Goal: Information Seeking & Learning: Learn about a topic

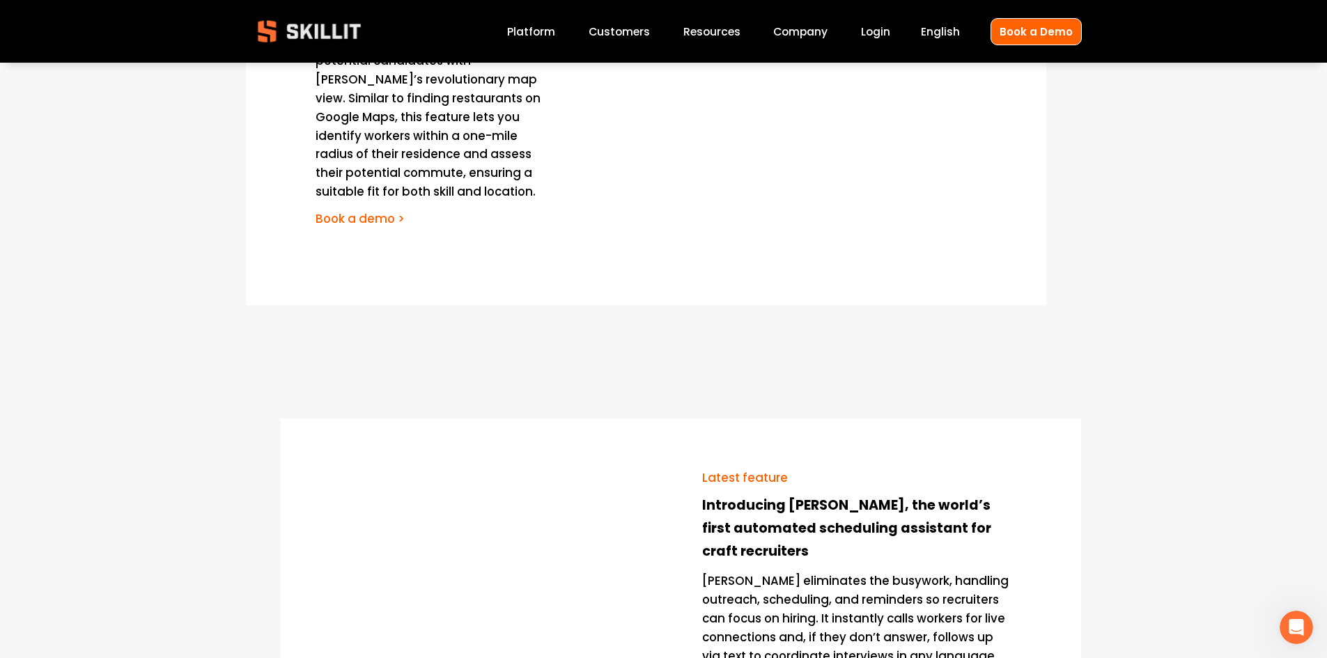
scroll to position [2229, 0]
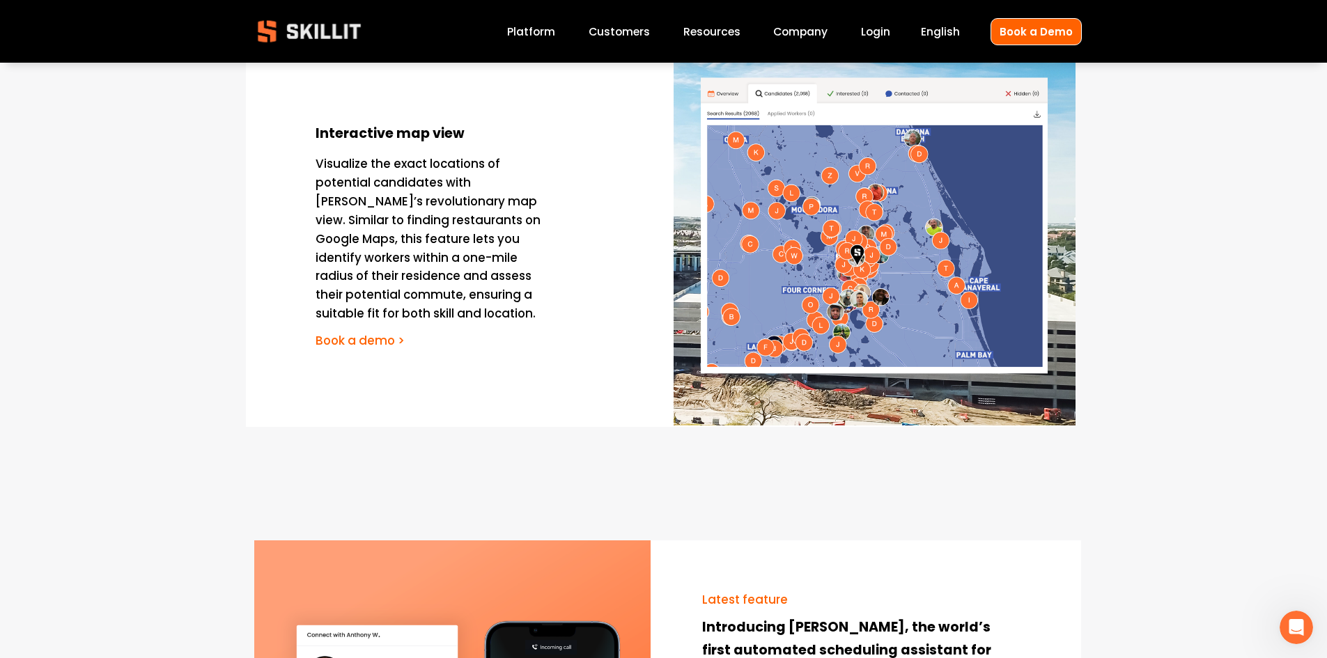
click at [543, 32] on link "Platform" at bounding box center [531, 31] width 48 height 19
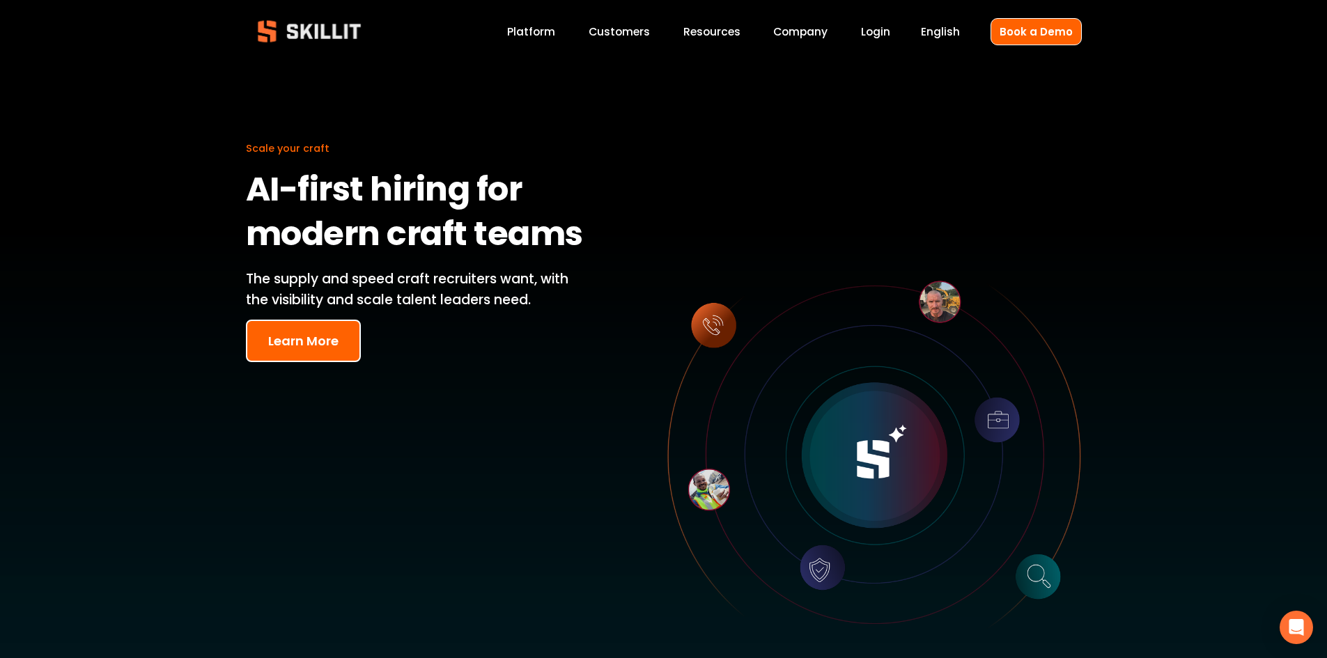
click at [635, 28] on link "Customers" at bounding box center [619, 31] width 61 height 19
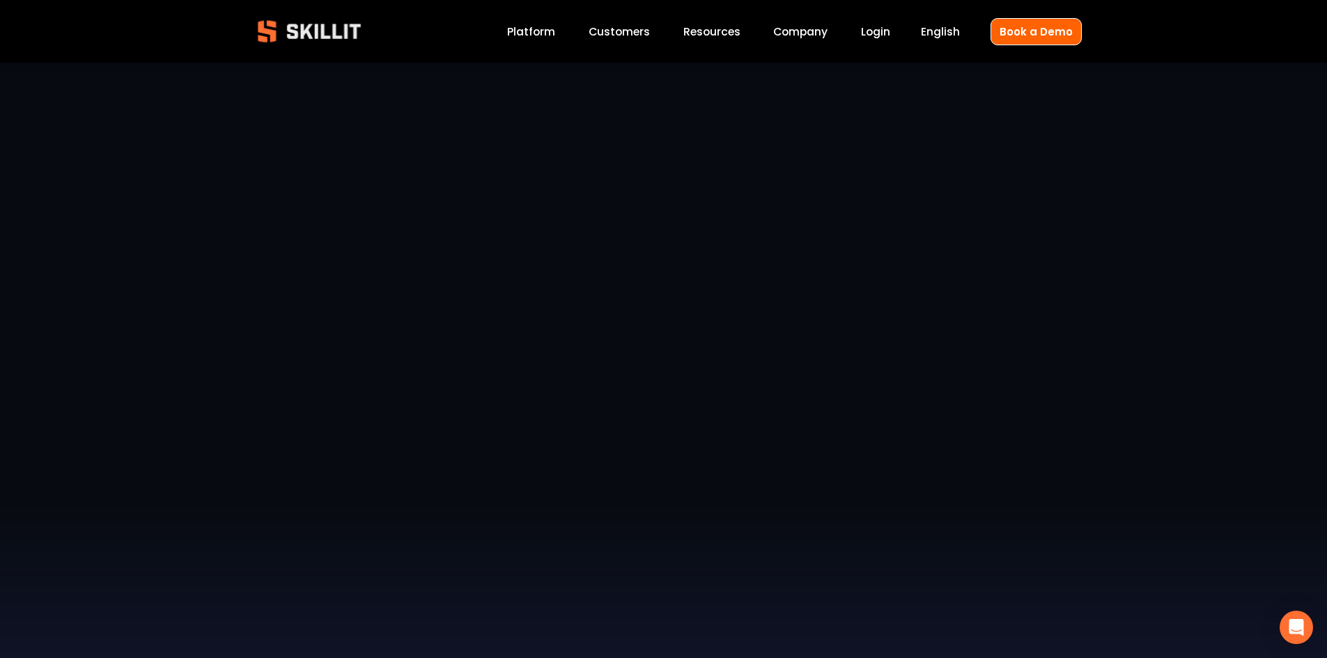
click at [0, 0] on div "Blog Pricing Help Center Labor Insights" at bounding box center [0, 0] width 0 height 0
click at [0, 0] on span "Pricing" at bounding box center [0, 0] width 0 height 0
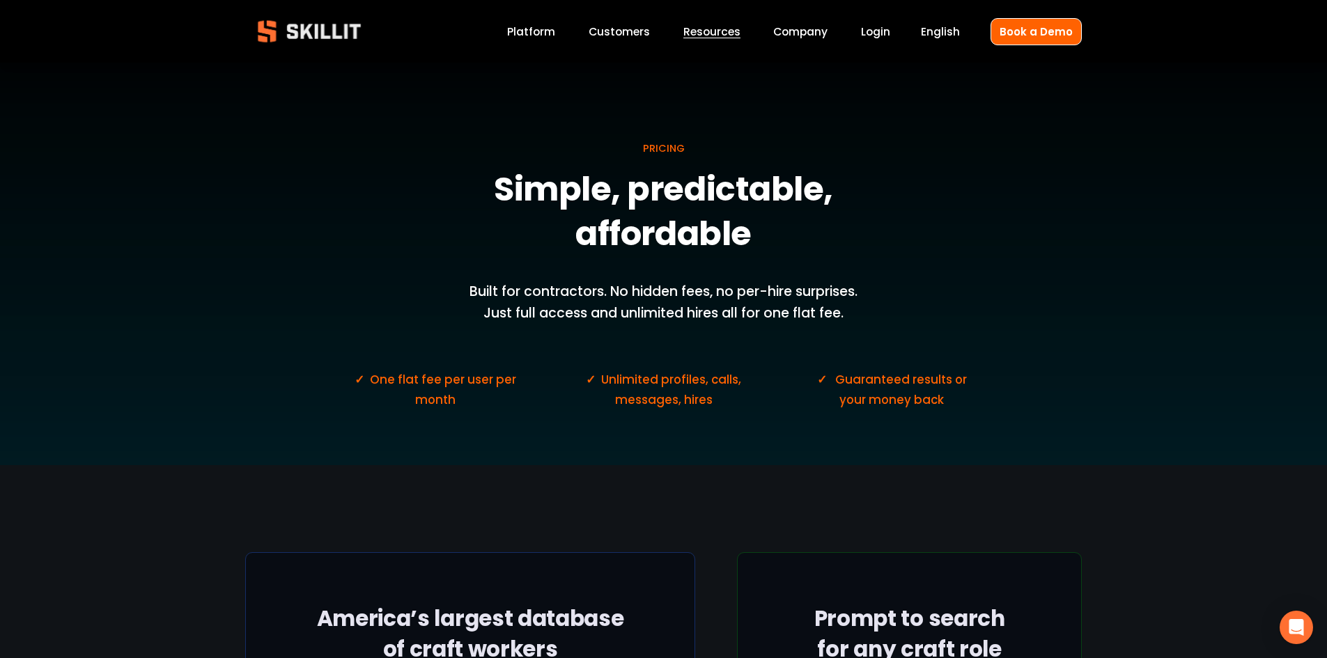
click at [538, 26] on link "Platform" at bounding box center [531, 31] width 48 height 19
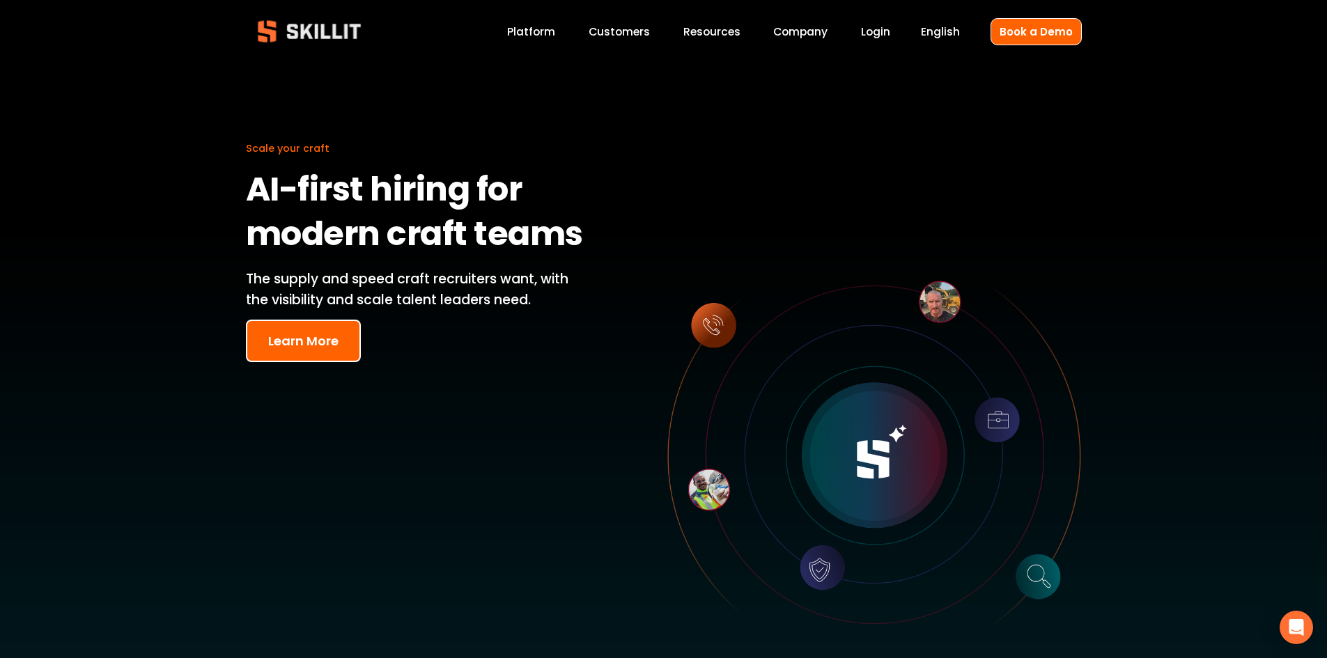
click at [626, 38] on link "Customers" at bounding box center [619, 31] width 61 height 19
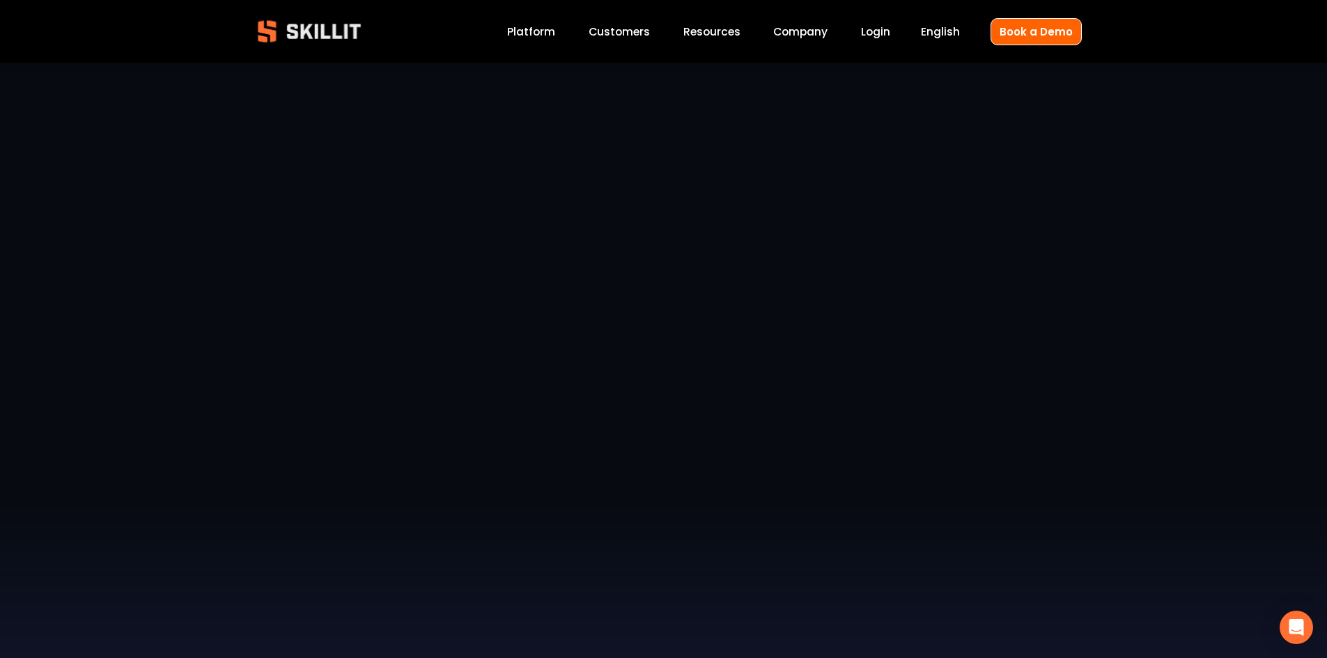
click at [0, 0] on div "Blog Pricing Help Center Labor Insights" at bounding box center [0, 0] width 0 height 0
click at [0, 0] on link "Labor Insights" at bounding box center [0, 0] width 0 height 0
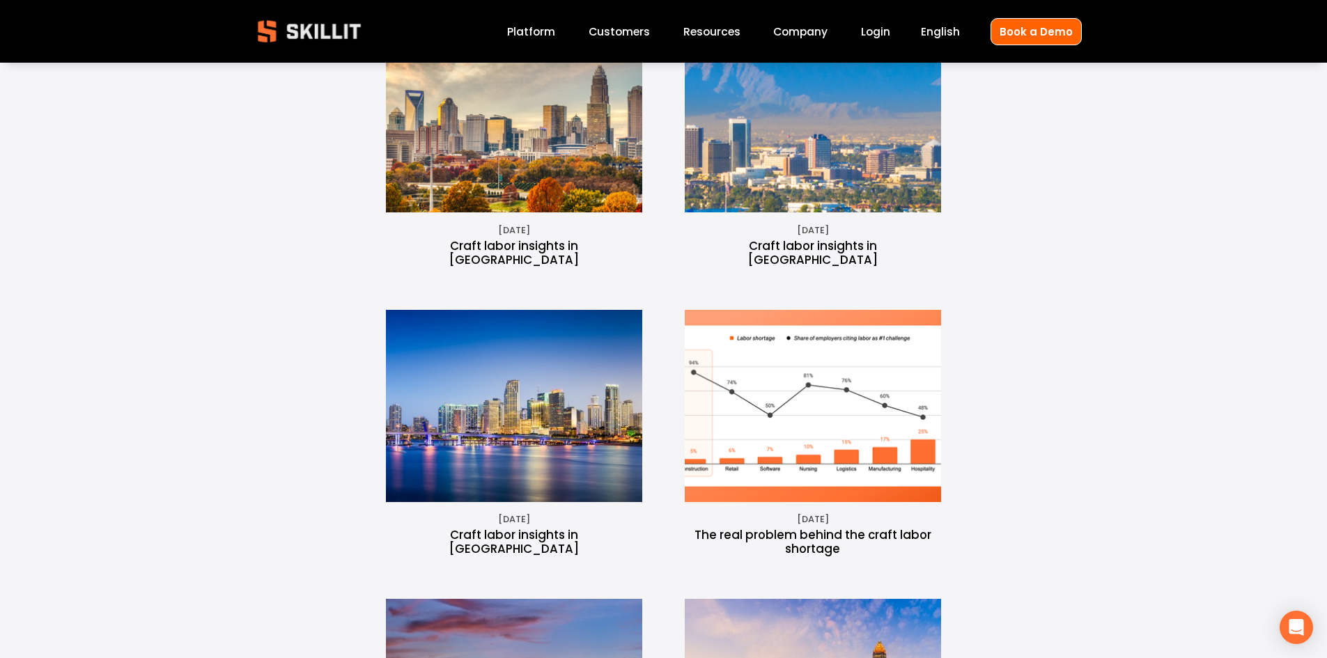
scroll to position [975, 0]
click at [802, 325] on img at bounding box center [812, 407] width 346 height 192
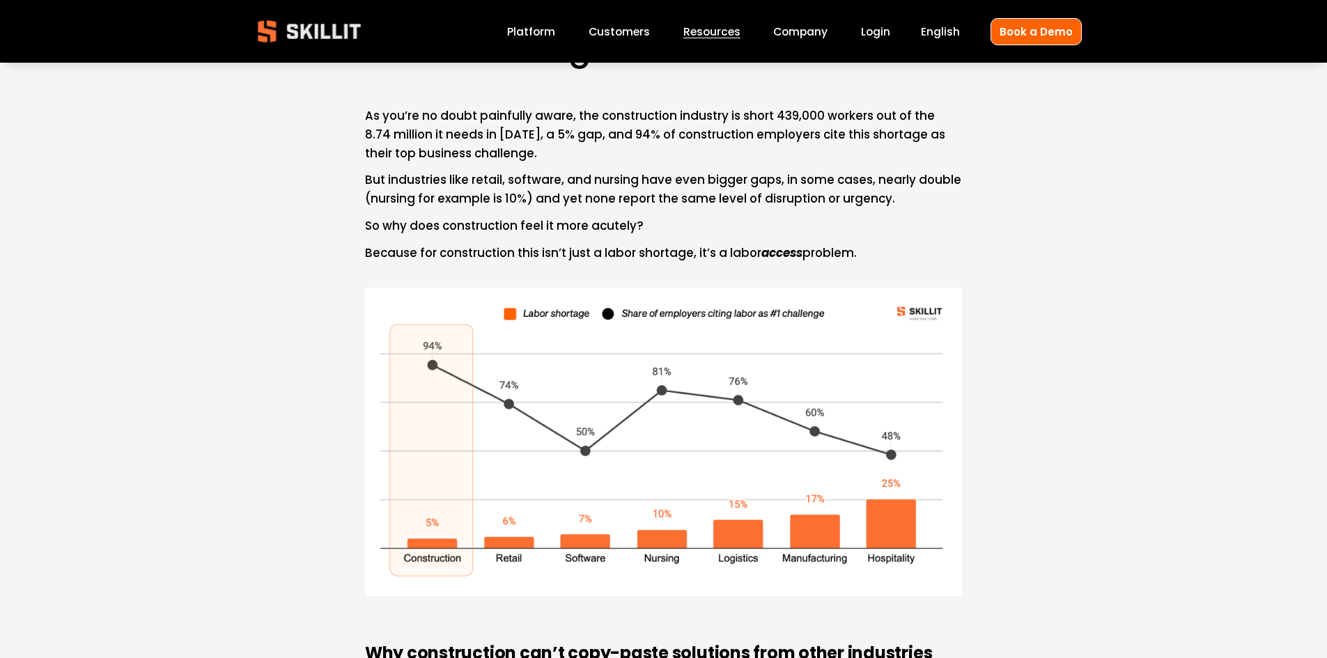
scroll to position [209, 0]
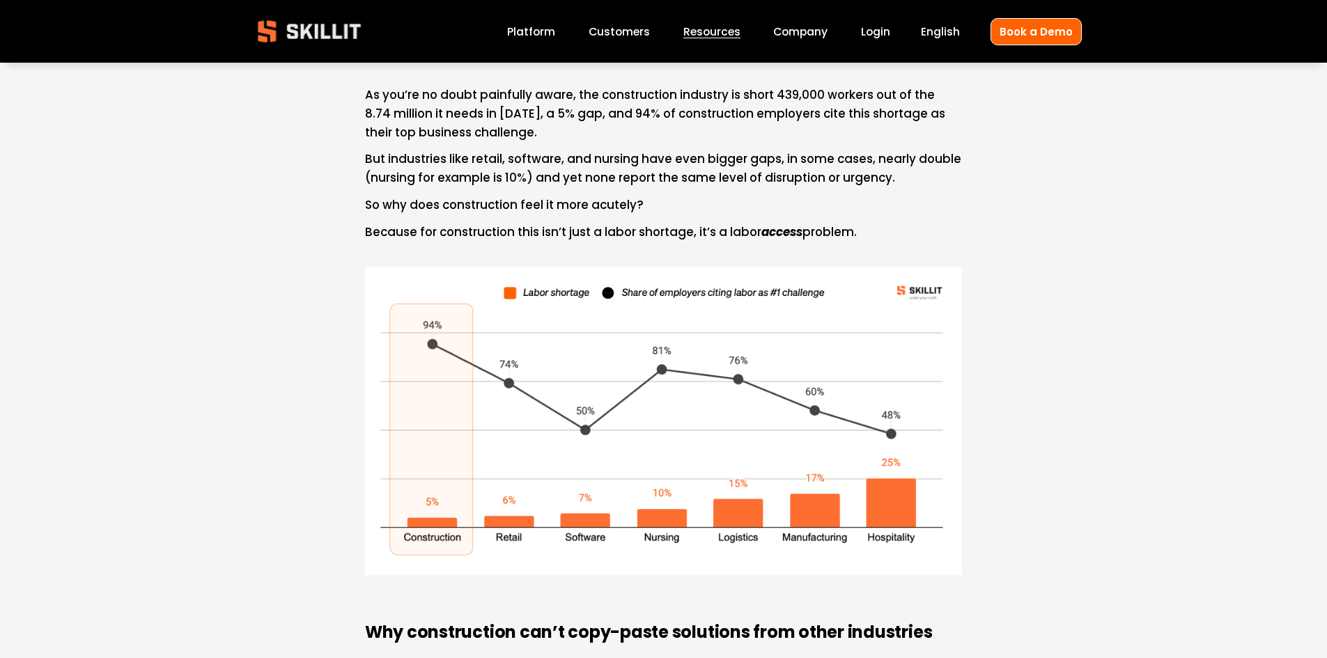
click at [532, 40] on link "Platform" at bounding box center [531, 31] width 48 height 19
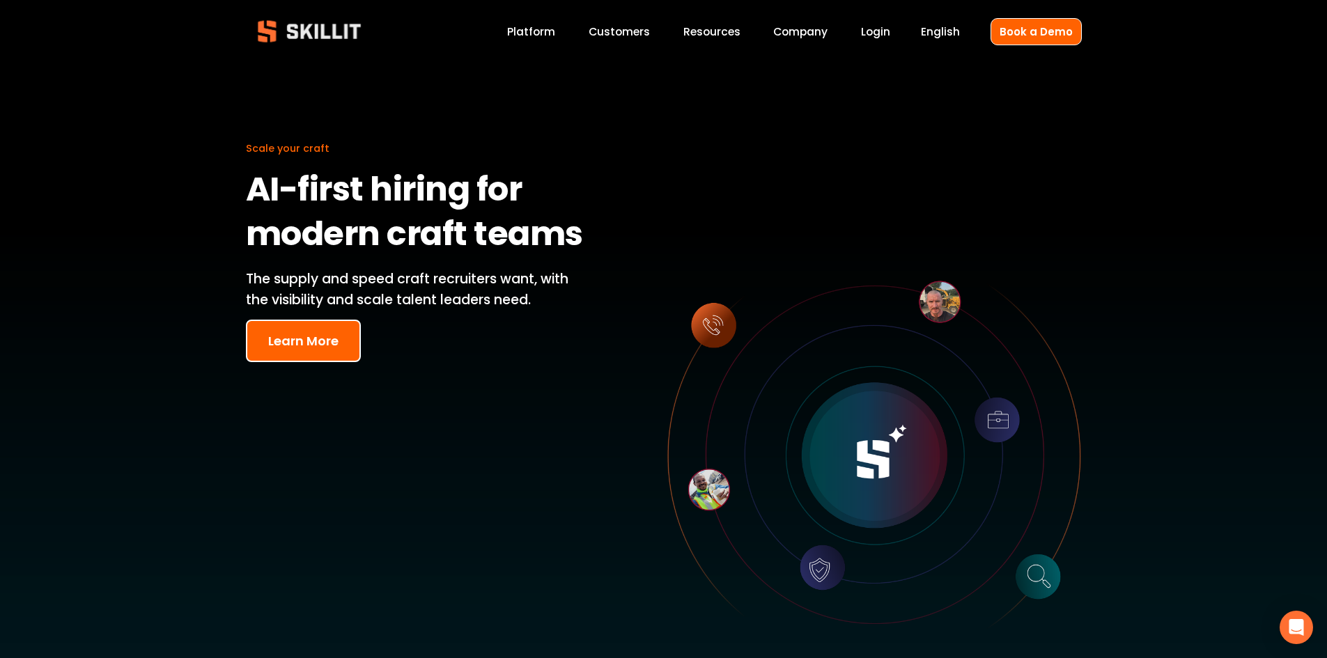
click at [0, 0] on span "Pricing" at bounding box center [0, 0] width 0 height 0
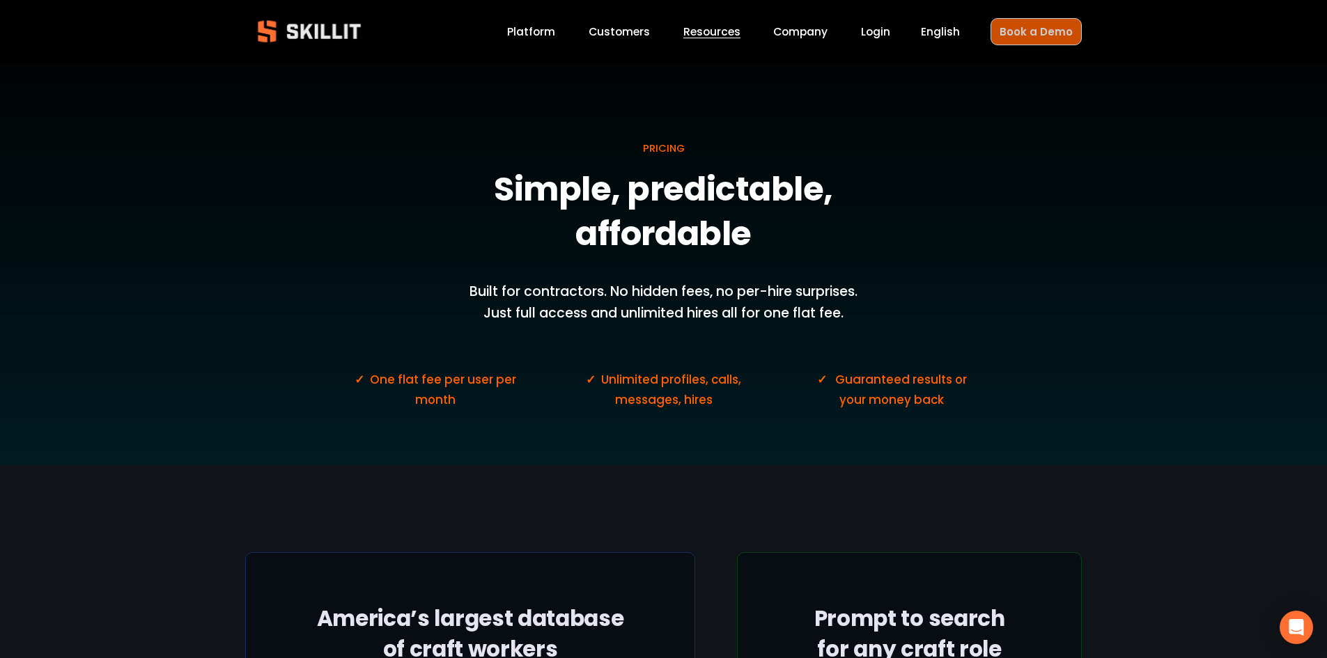
click at [1052, 40] on link "Book a Demo" at bounding box center [1036, 31] width 91 height 27
